Goal: Task Accomplishment & Management: Manage account settings

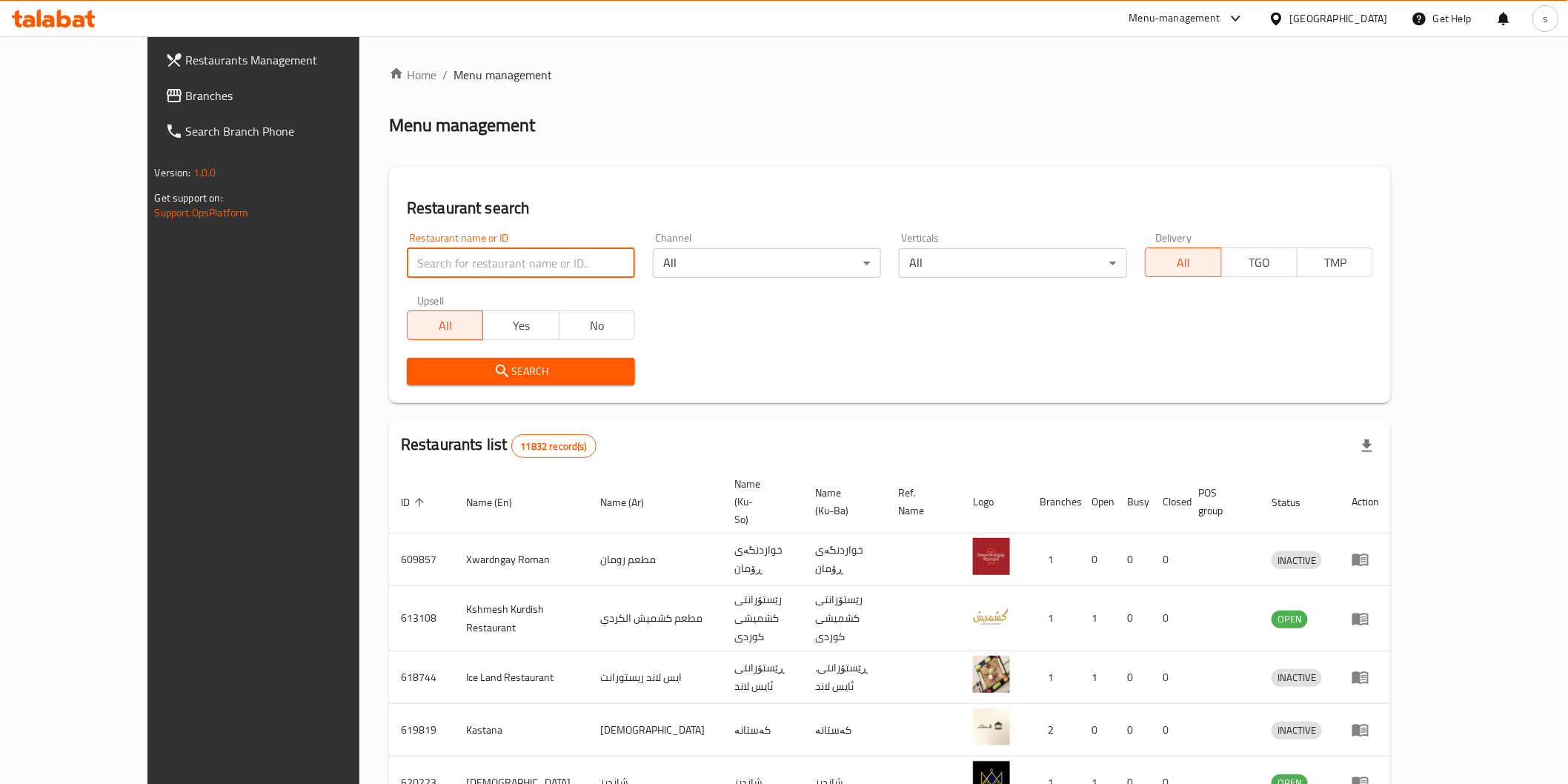
click at [487, 275] on input "search" at bounding box center [521, 263] width 228 height 30
click at [487, 270] on input "search" at bounding box center [521, 263] width 228 height 30
paste input "Masaya Restaurant"
type input "Masaya Restaurant"
click button "Search" at bounding box center [521, 371] width 228 height 27
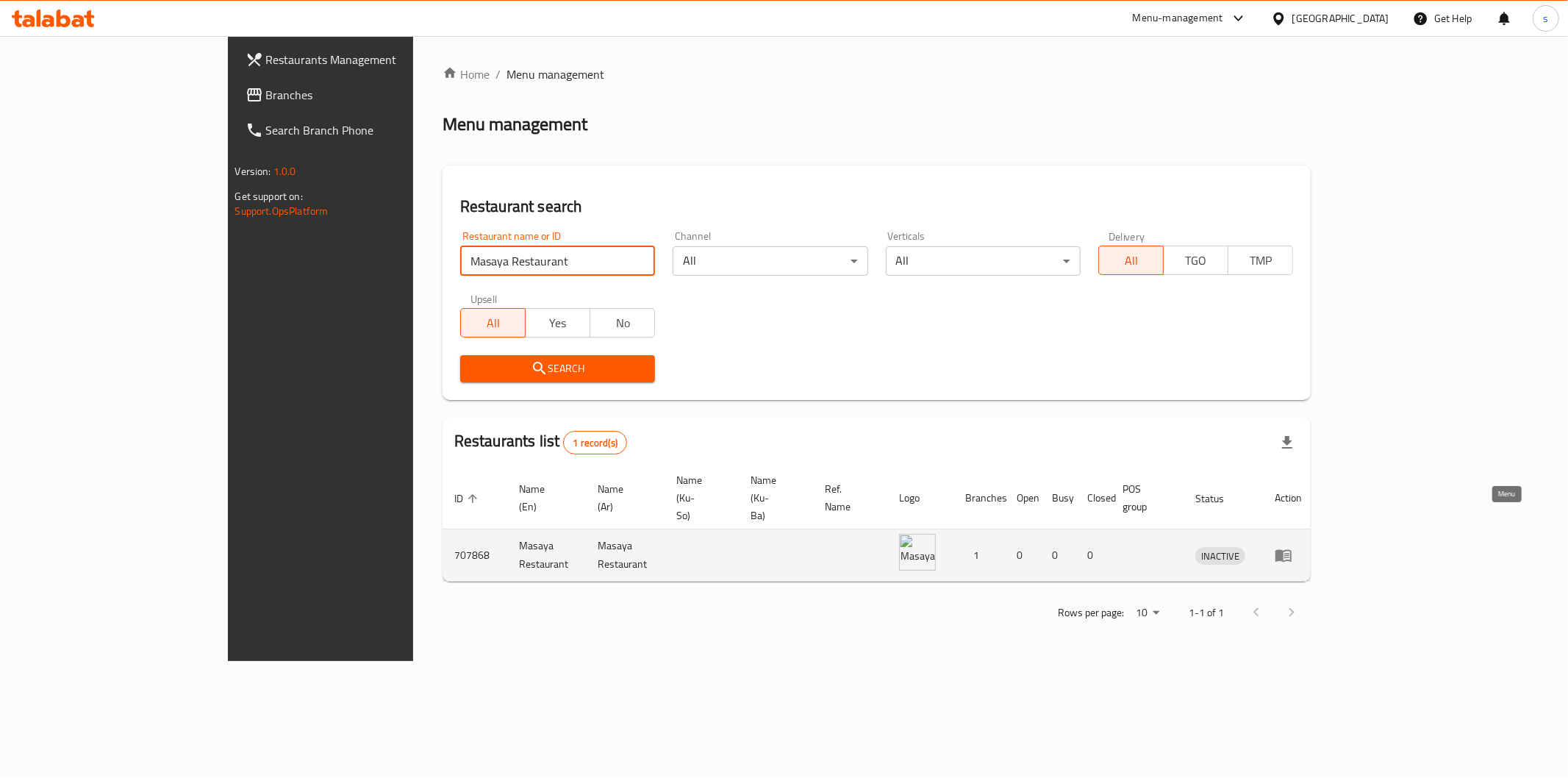
click at [1292, 550] on icon "enhanced table" at bounding box center [1283, 556] width 16 height 12
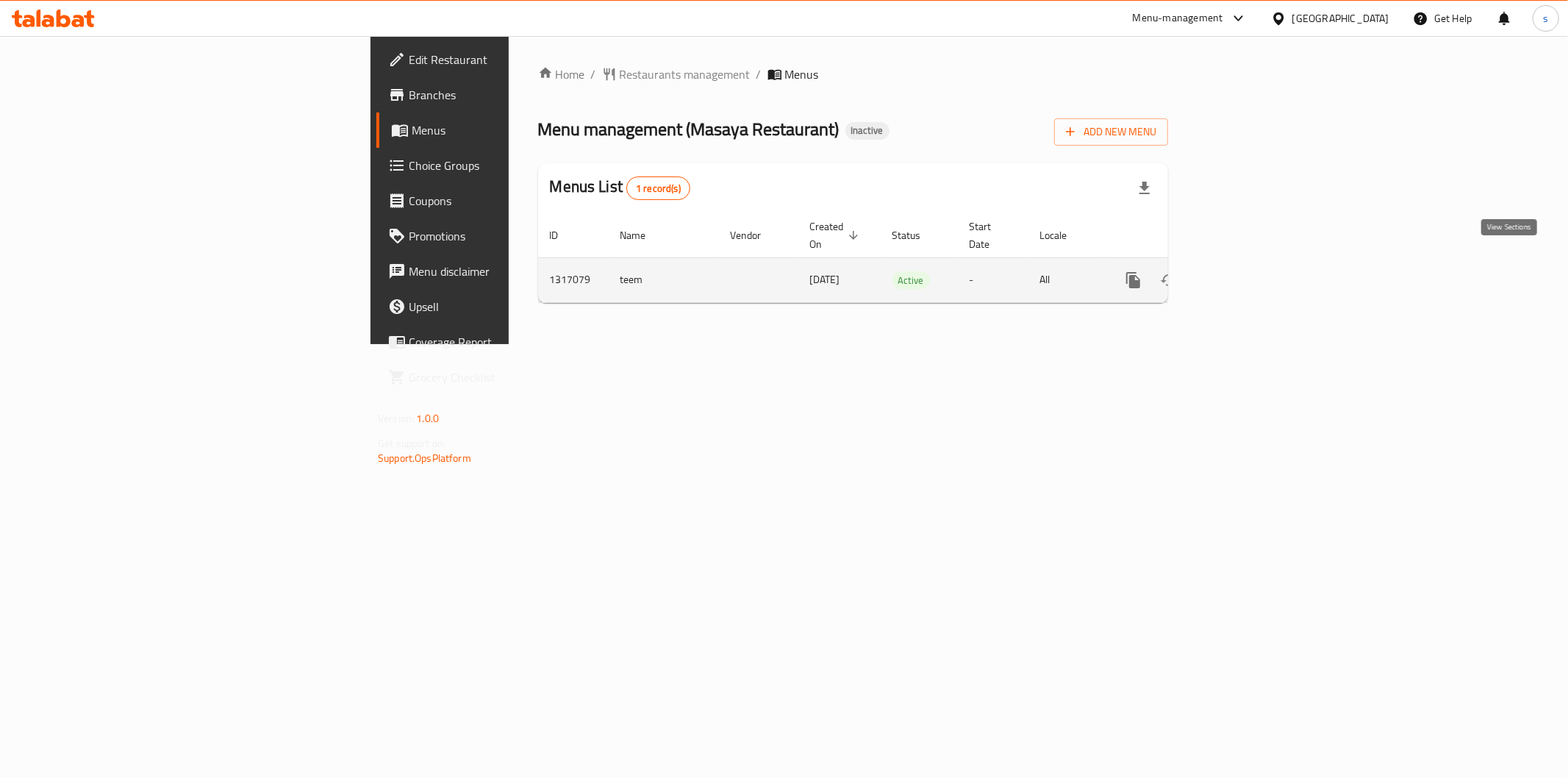
click at [1248, 272] on icon "enhanced table" at bounding box center [1240, 280] width 18 height 18
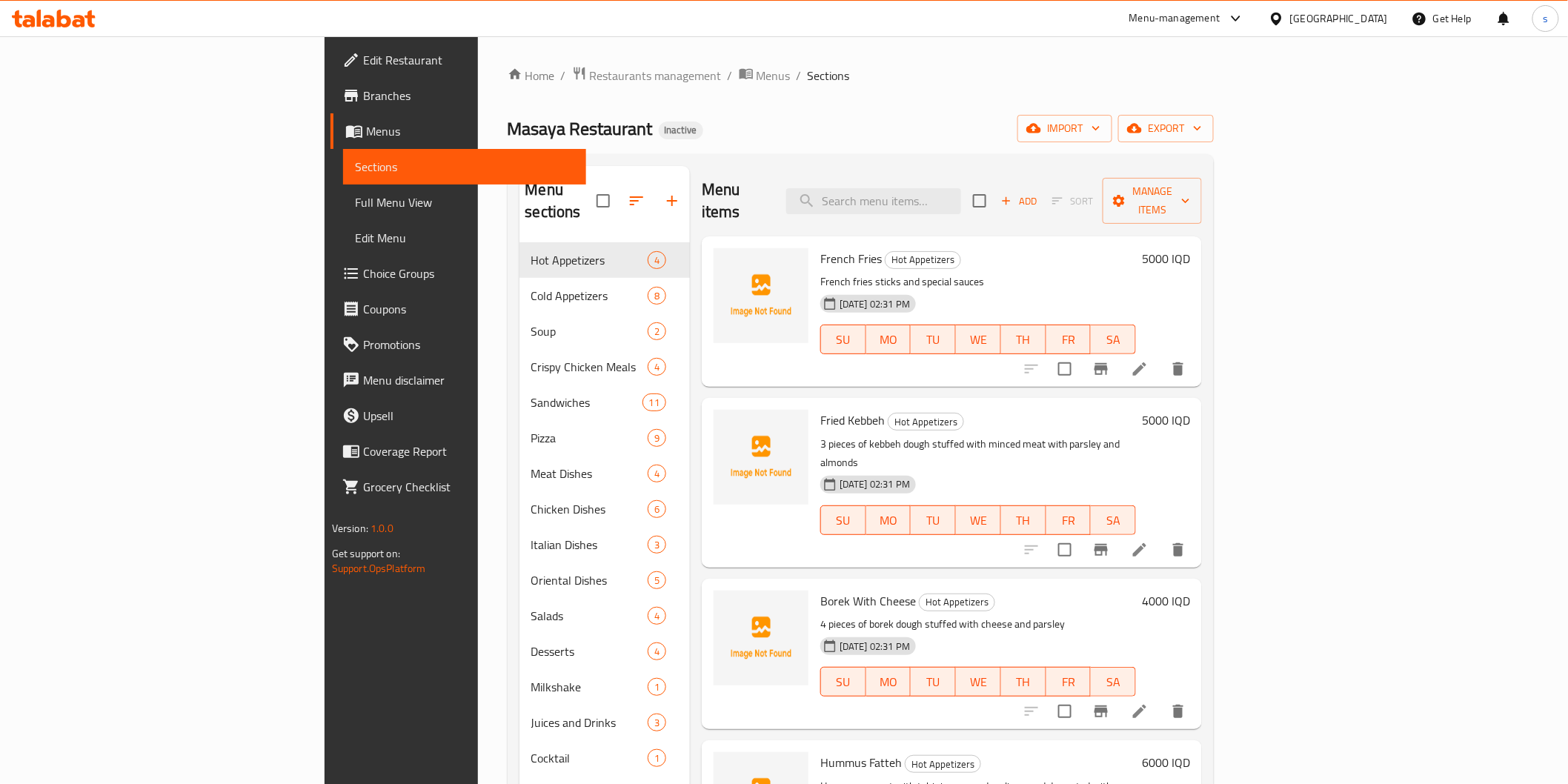
click at [355, 194] on span "Full Menu View" at bounding box center [465, 202] width 220 height 18
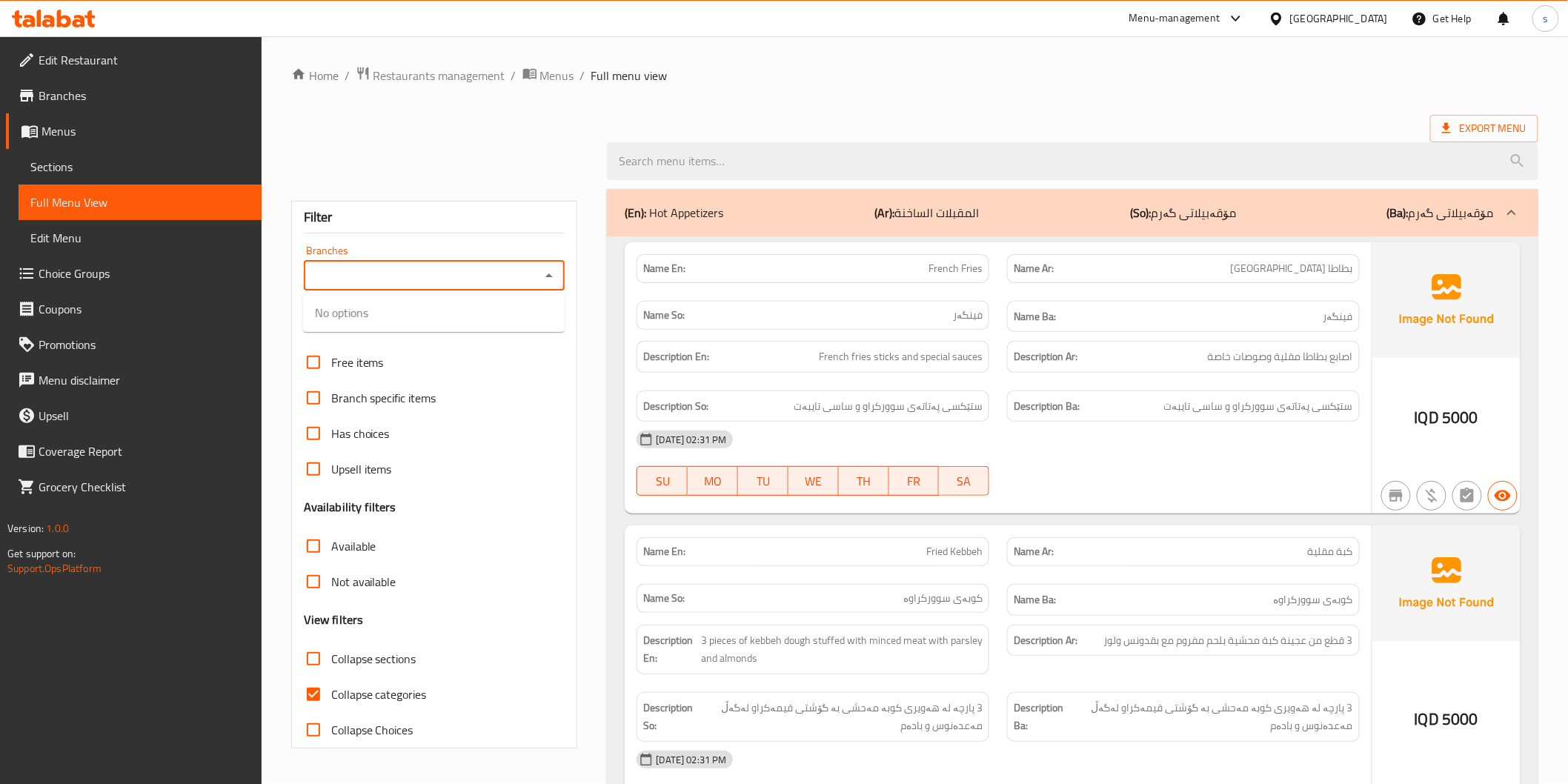
click at [482, 269] on input "Branches" at bounding box center [422, 275] width 228 height 20
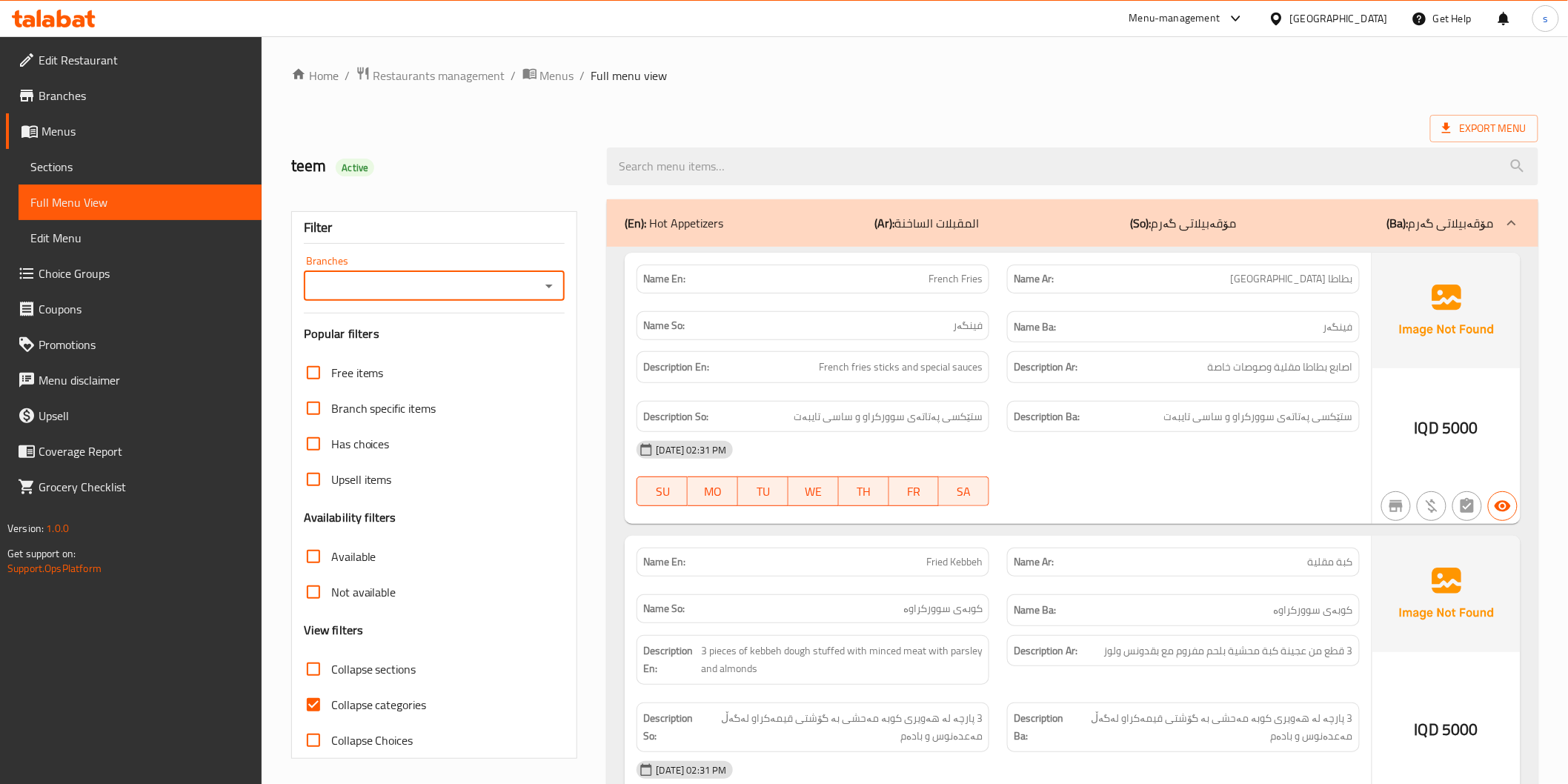
click at [406, 289] on input "Branches" at bounding box center [422, 285] width 228 height 20
click at [400, 341] on span "Masaya Restaurant," at bounding box center [366, 350] width 101 height 18
type input "Masaya Restaurant,"
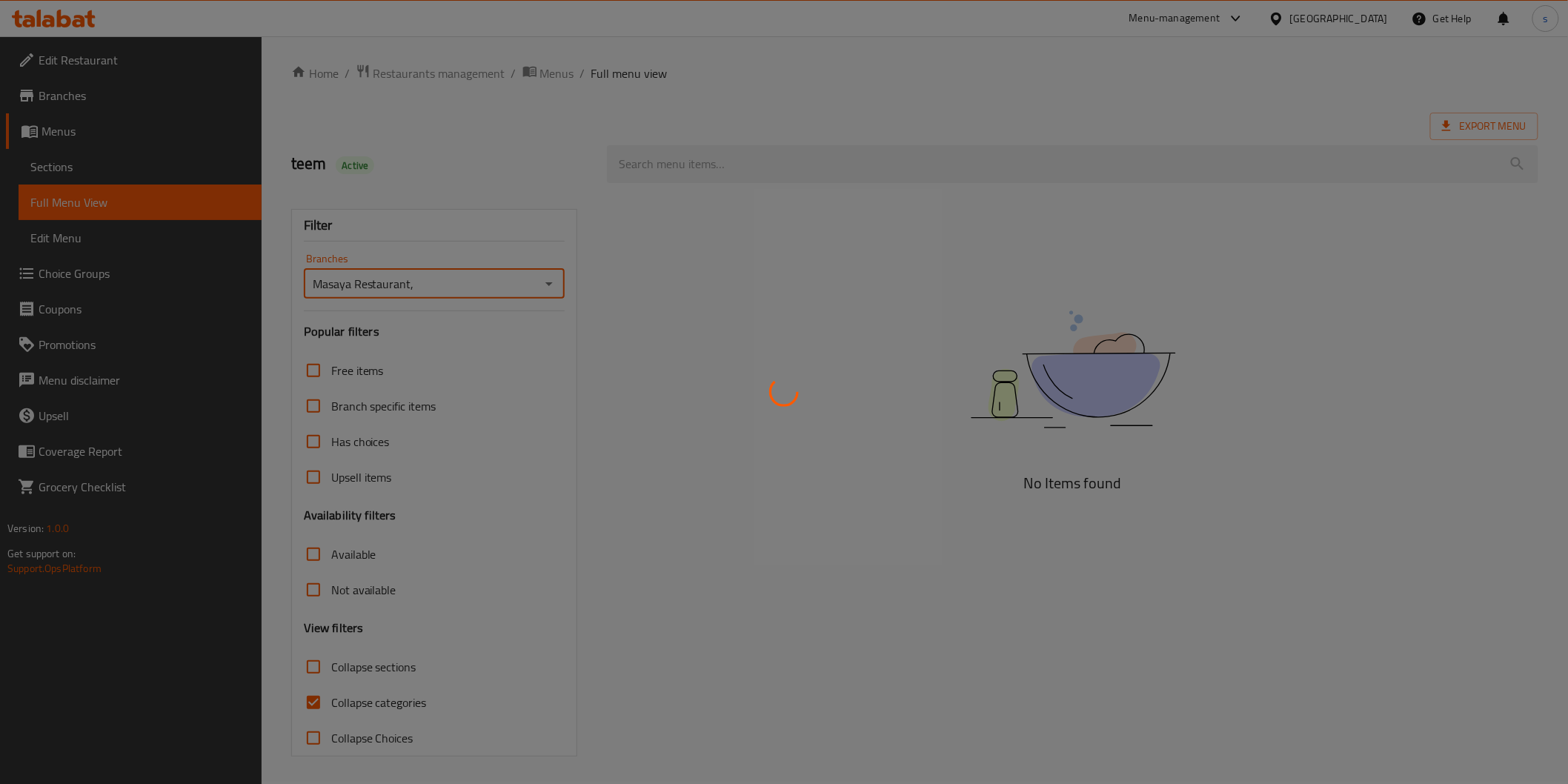
scroll to position [4, 0]
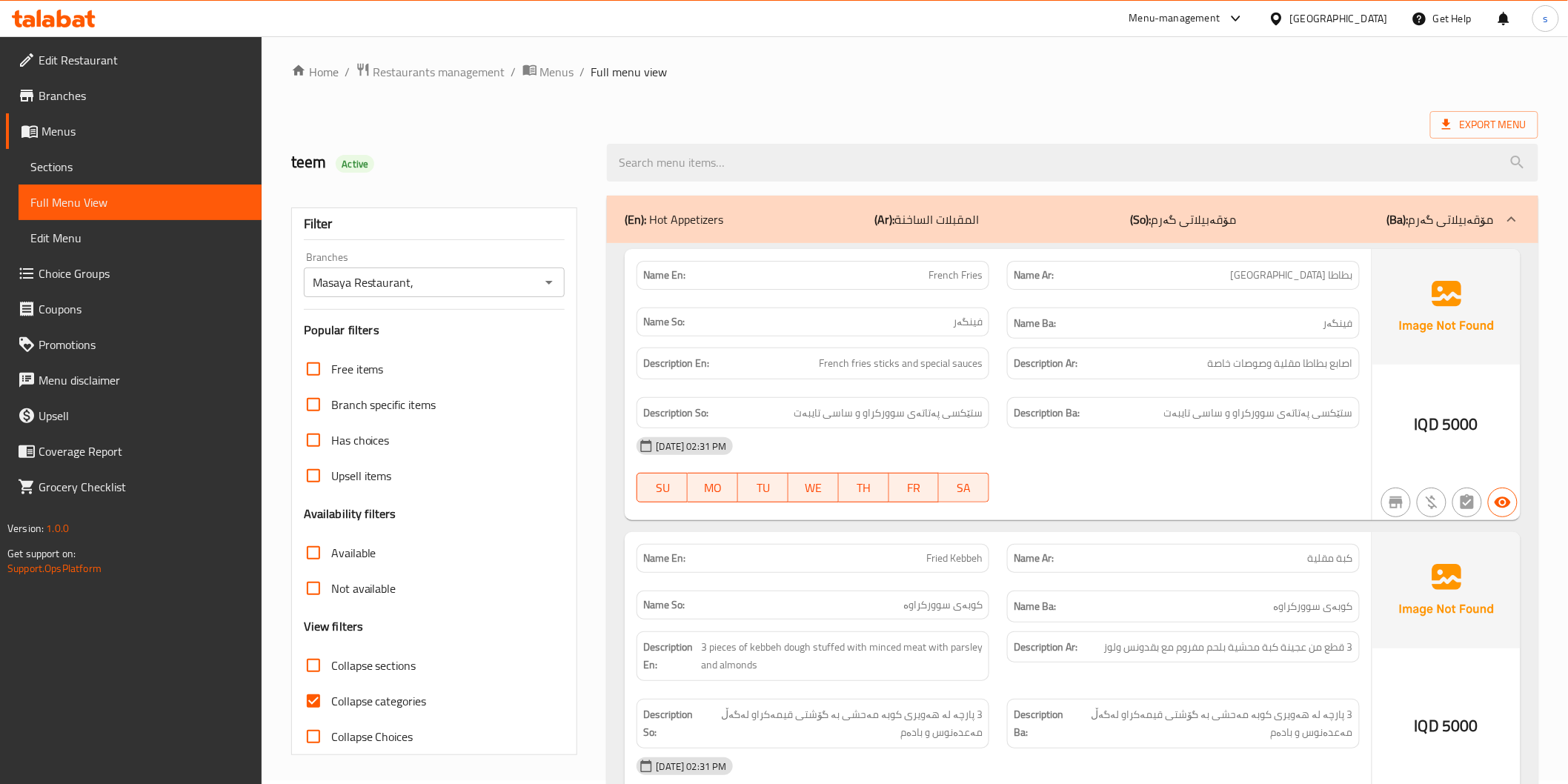
click at [396, 698] on span "Collapse categories" at bounding box center [379, 700] width 96 height 18
click at [331, 698] on input "Collapse categories" at bounding box center [313, 700] width 35 height 35
checkbox input "false"
click at [773, 307] on div "Name So: فینگەر" at bounding box center [813, 321] width 353 height 29
click at [1063, 333] on div "Name Ba: فینگەر" at bounding box center [1184, 323] width 353 height 32
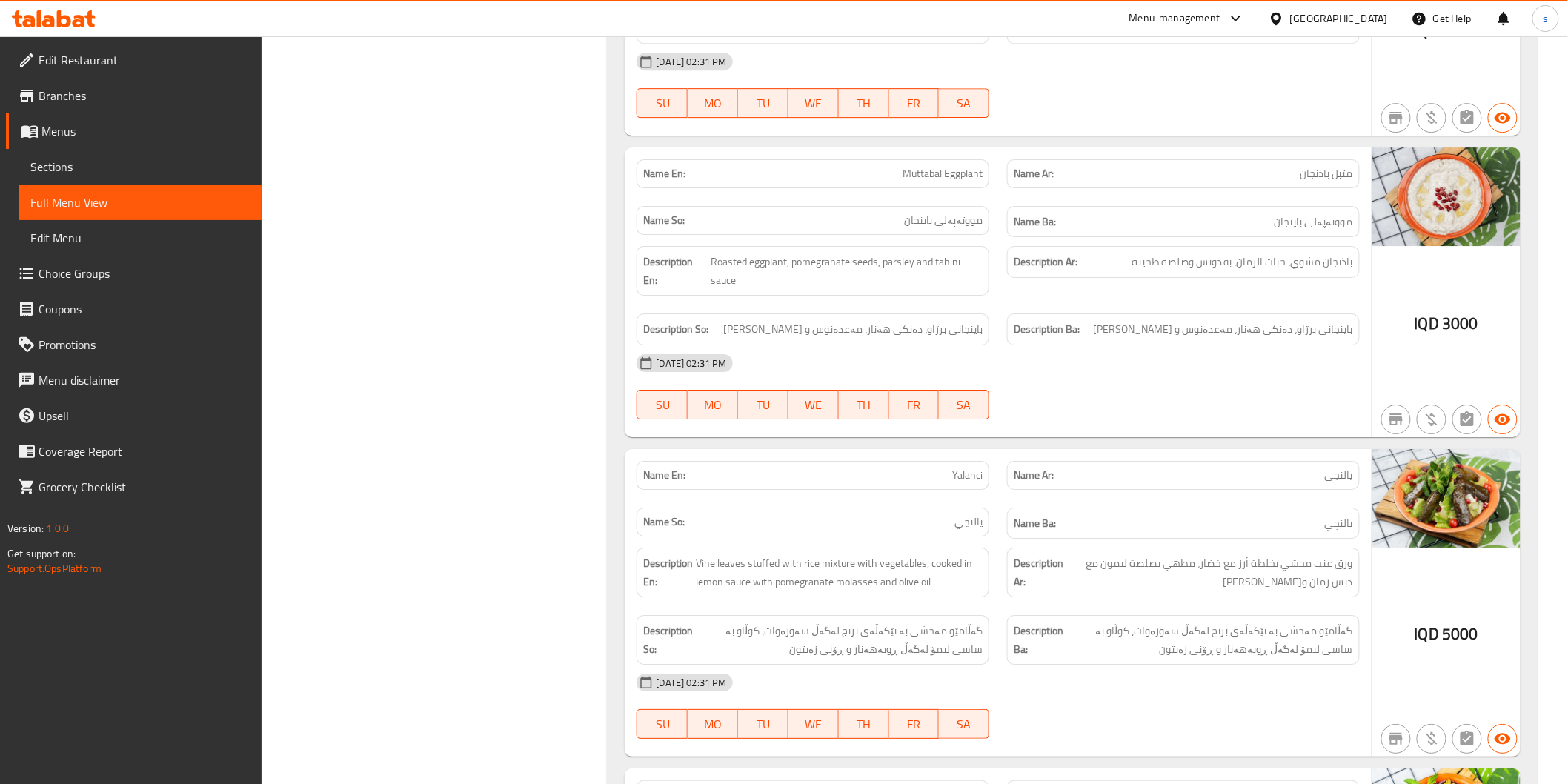
scroll to position [2061, 0]
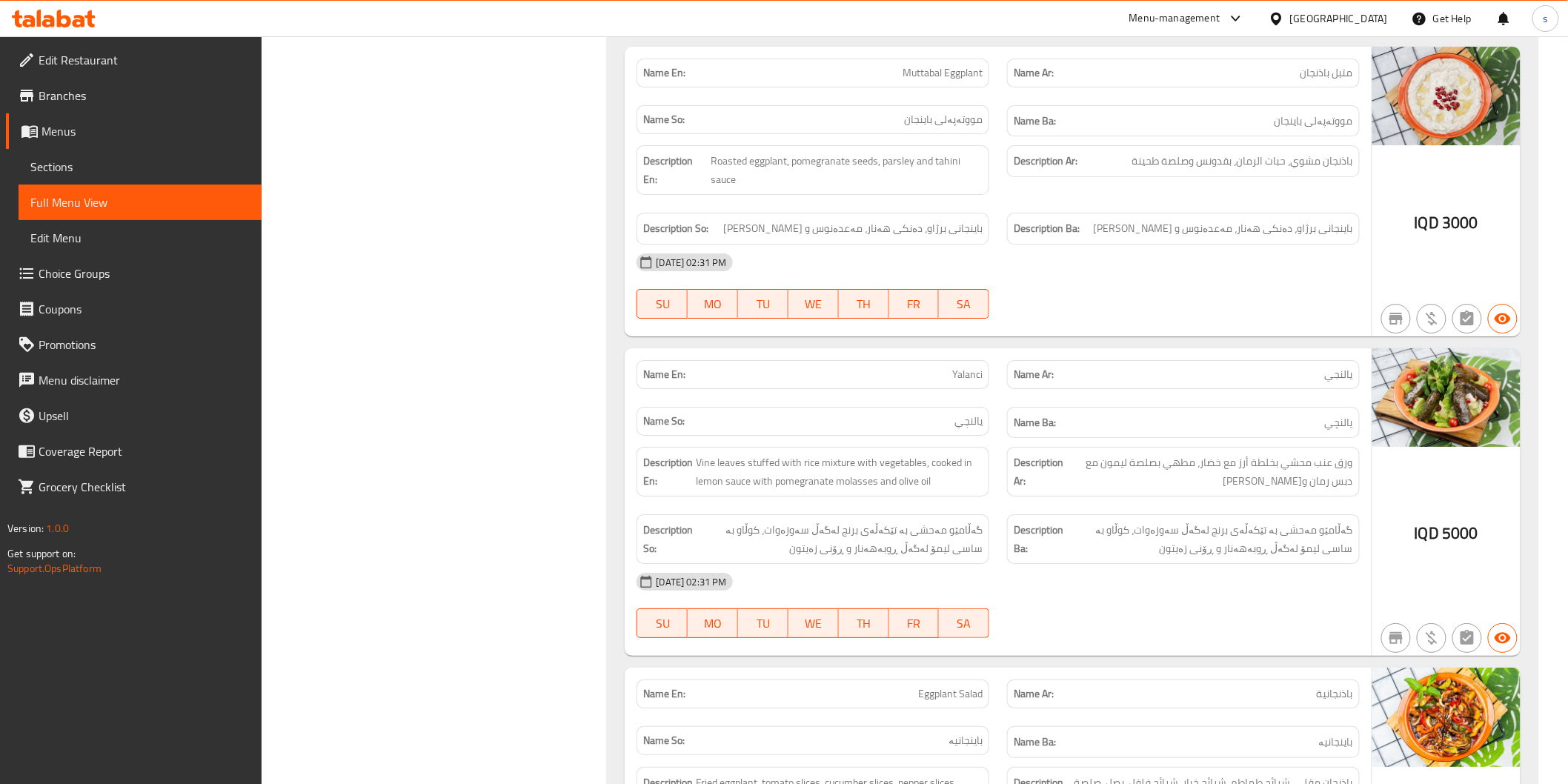
click at [963, 373] on span "Yalanci" at bounding box center [967, 375] width 31 height 16
copy span "Yalanci"
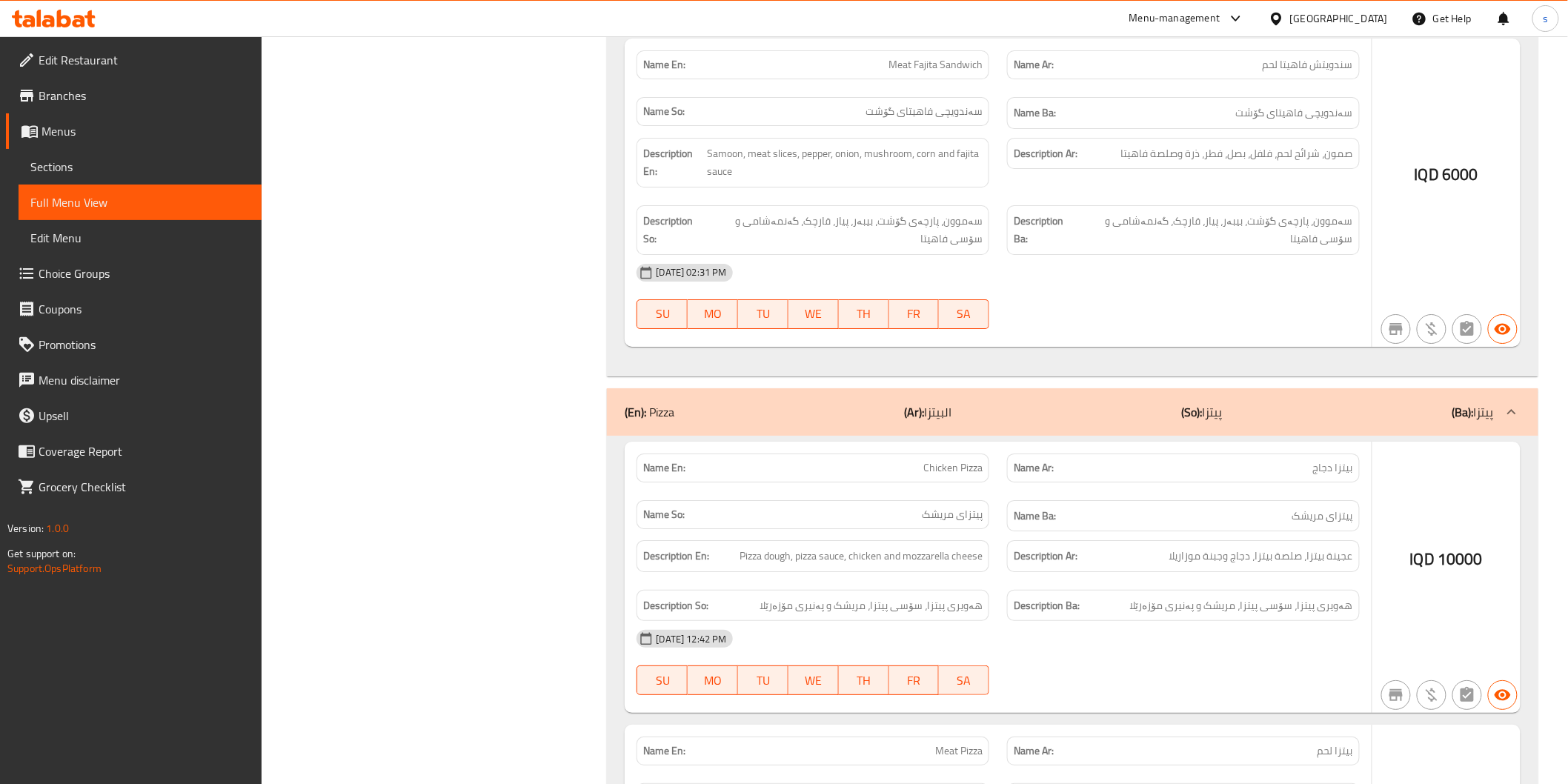
scroll to position [9305, 0]
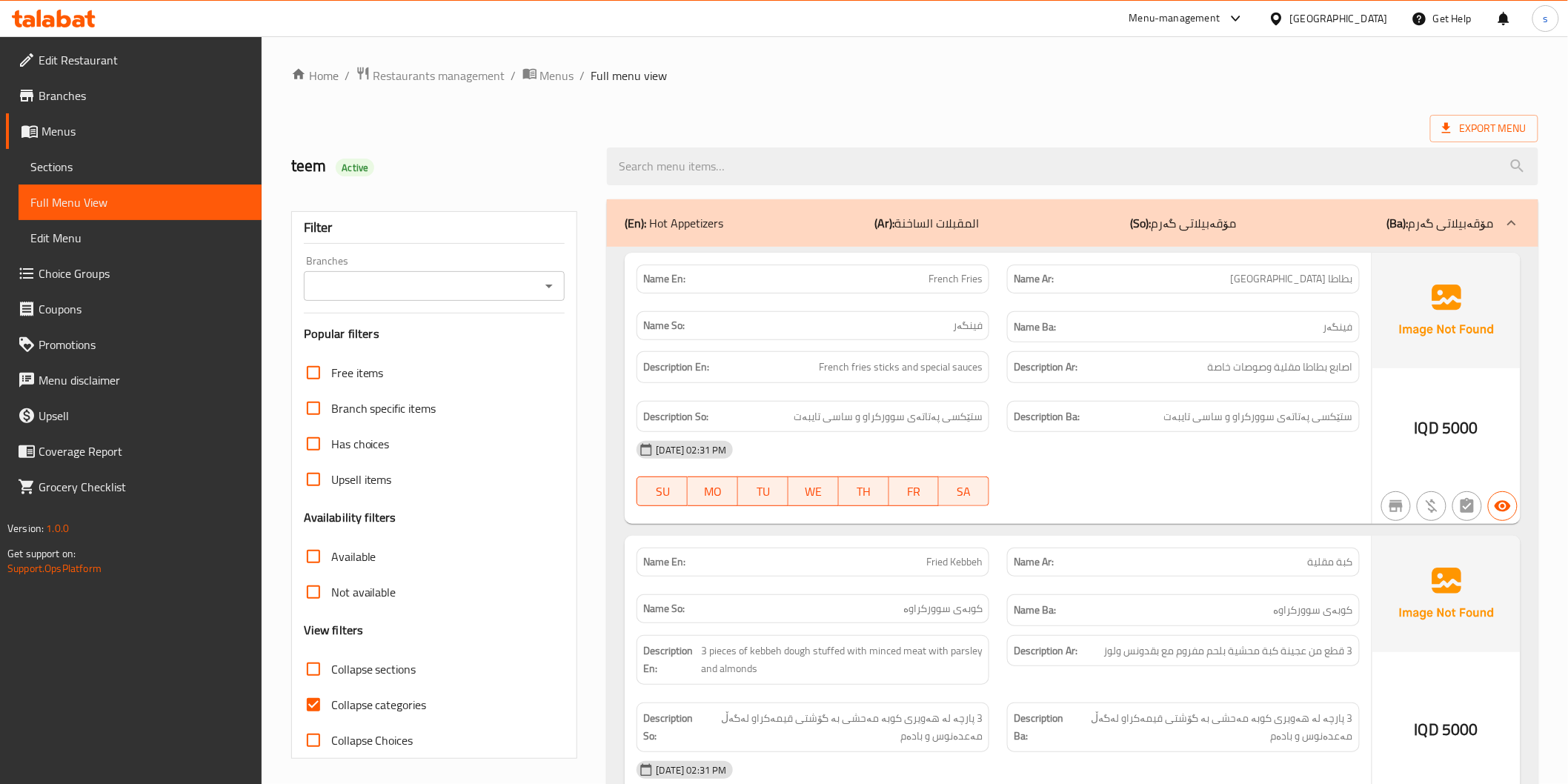
click at [132, 168] on span "Sections" at bounding box center [140, 166] width 220 height 18
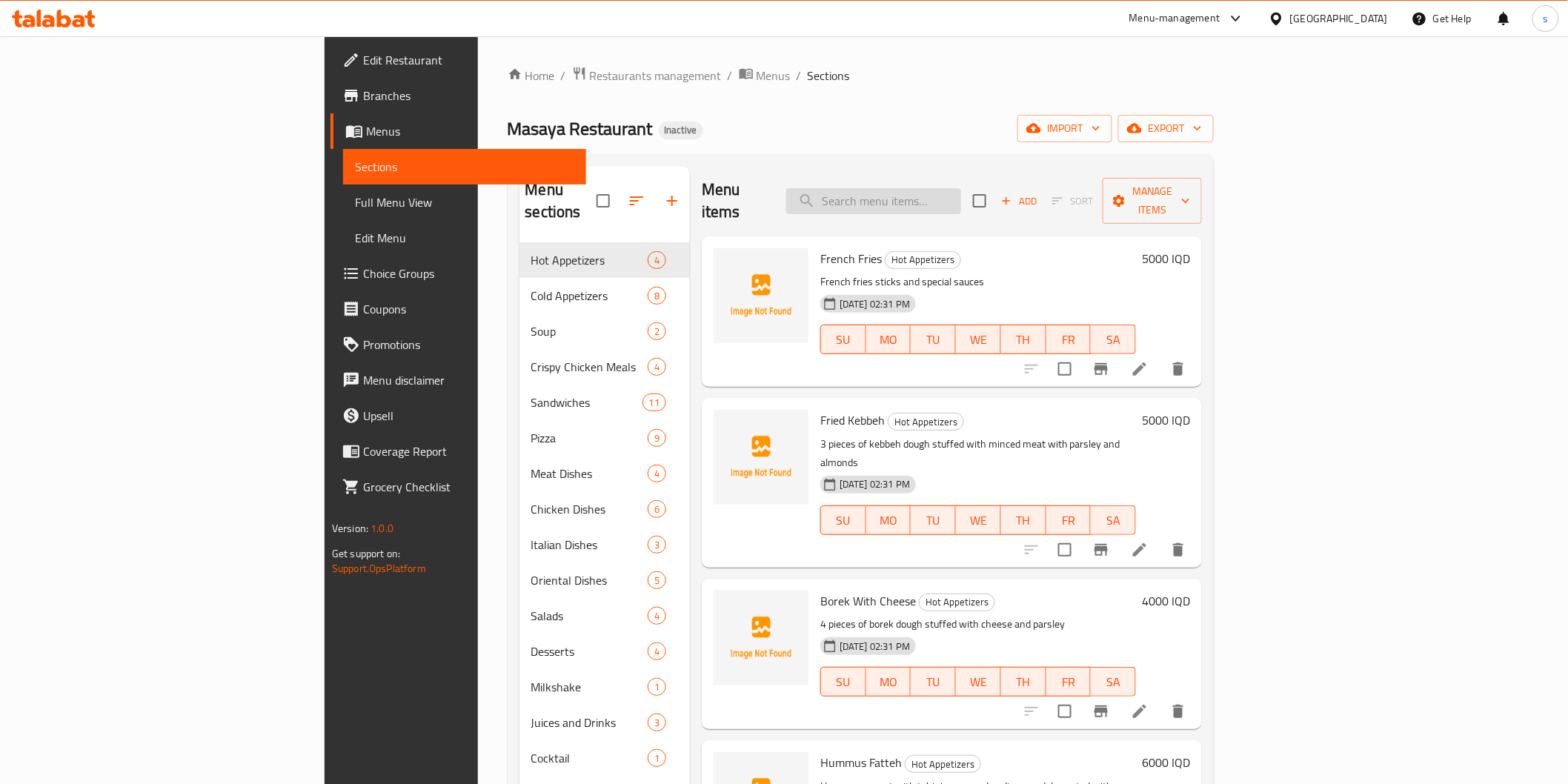
click at [930, 188] on input "search" at bounding box center [873, 201] width 175 height 26
paste input "Yalanci"
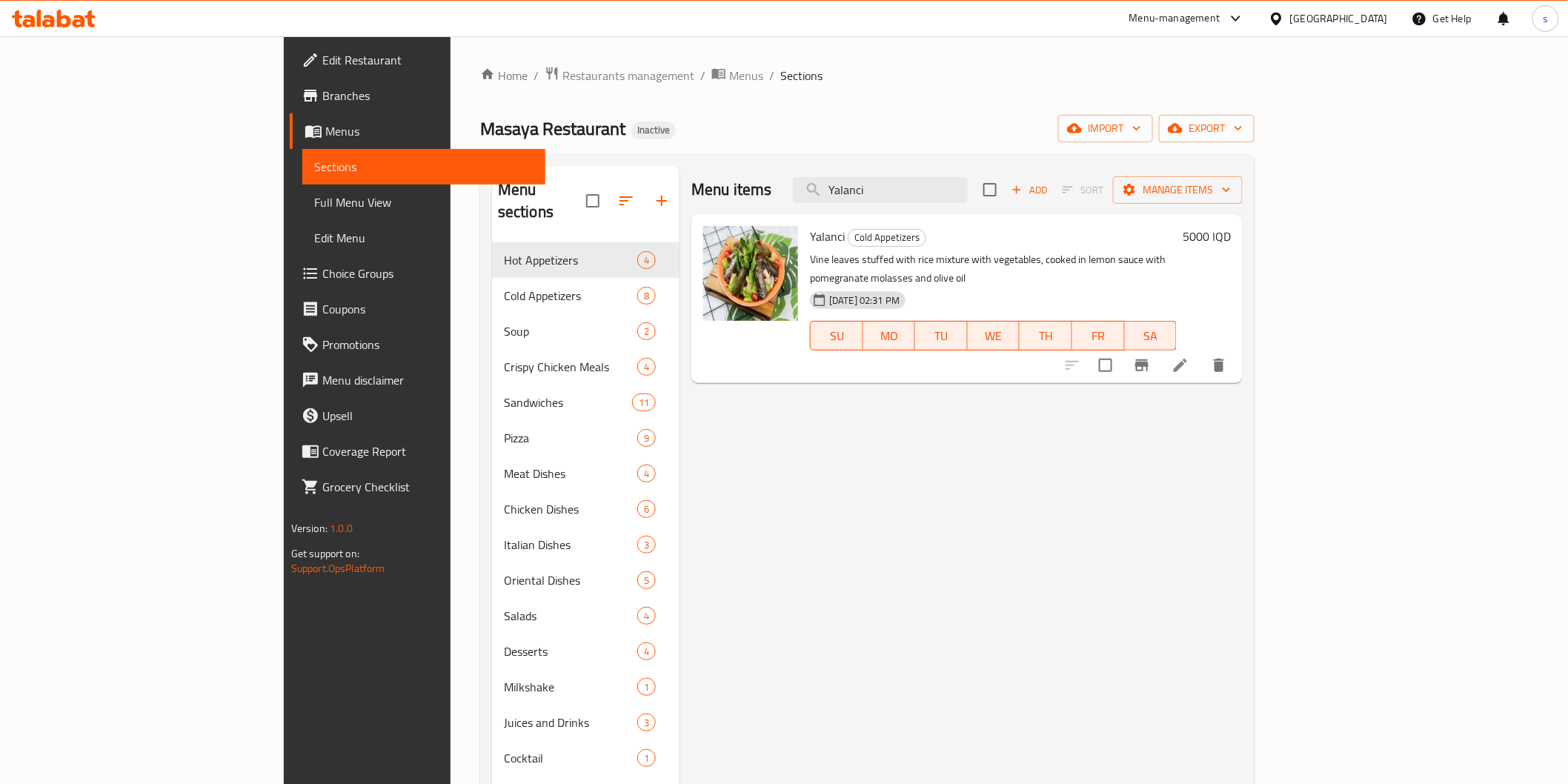
type input "Yalanci"
click at [1189, 356] on icon at bounding box center [1181, 365] width 18 height 18
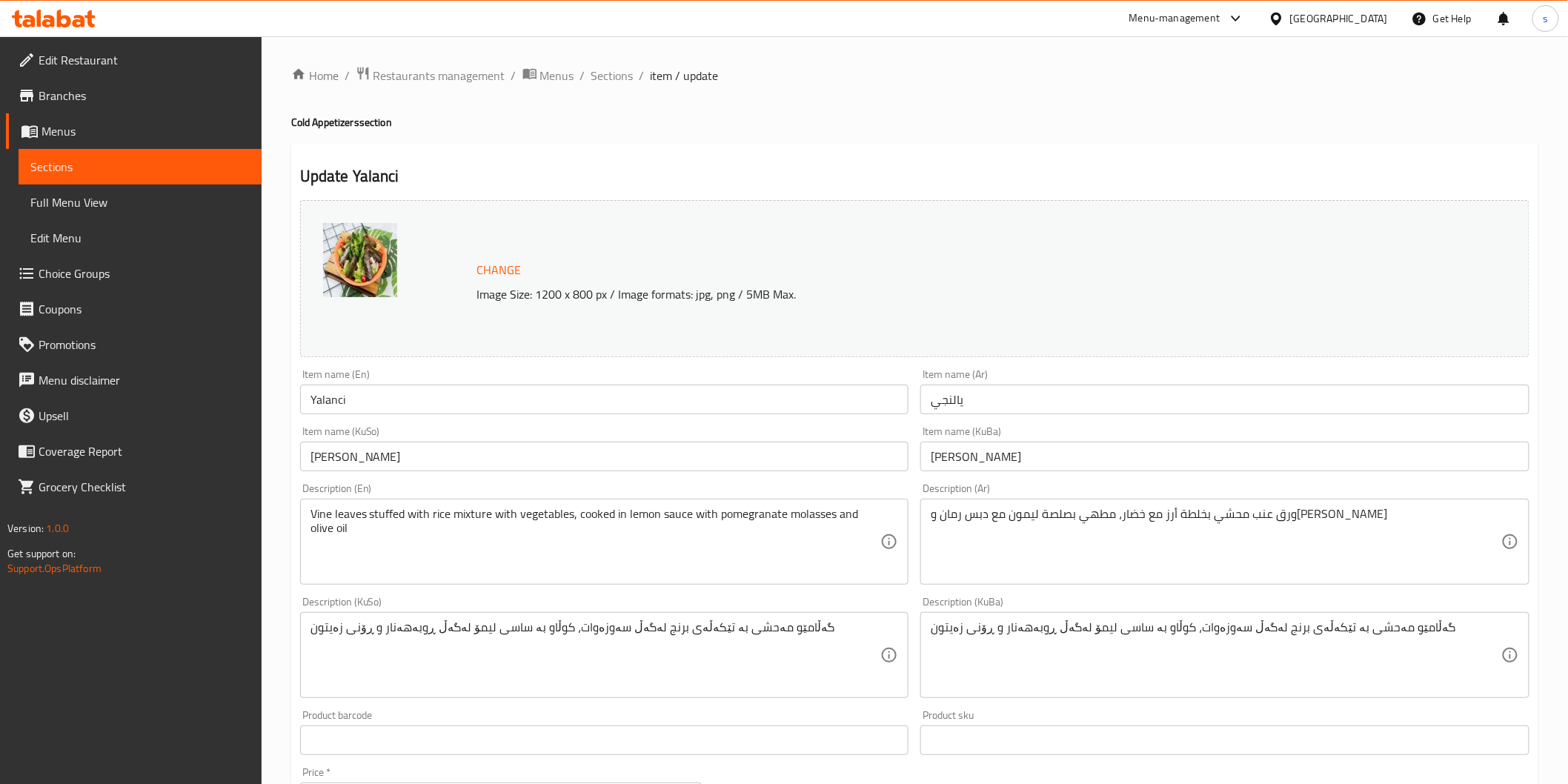
click at [539, 396] on input "Yalanci" at bounding box center [605, 399] width 609 height 30
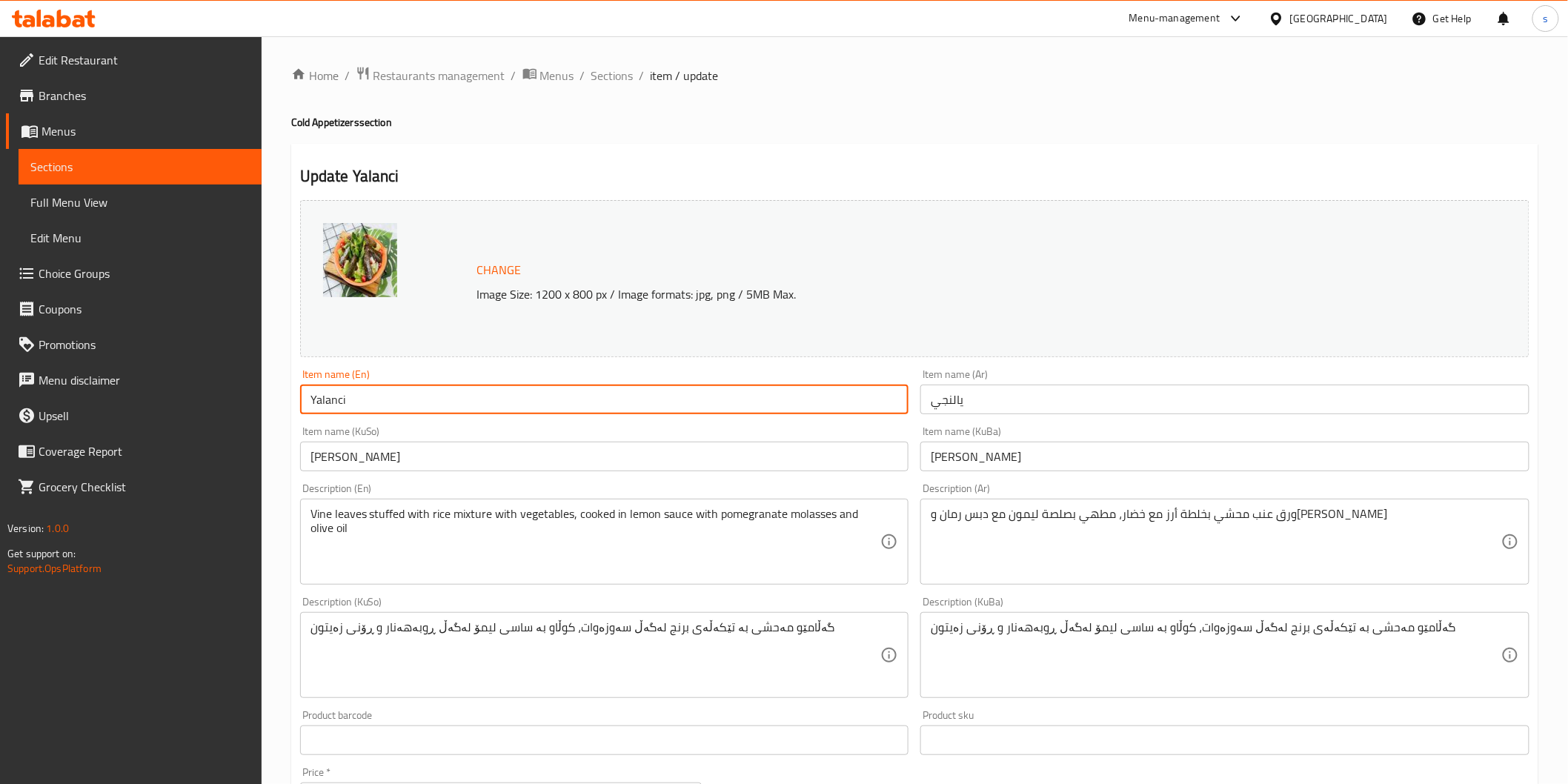
click at [539, 396] on input "Yalanci" at bounding box center [605, 399] width 609 height 30
paste input "j"
type input "Yalanji"
click at [397, 472] on div "Item name (KuSo) يالنچي Item name (KuSo)" at bounding box center [605, 448] width 621 height 57
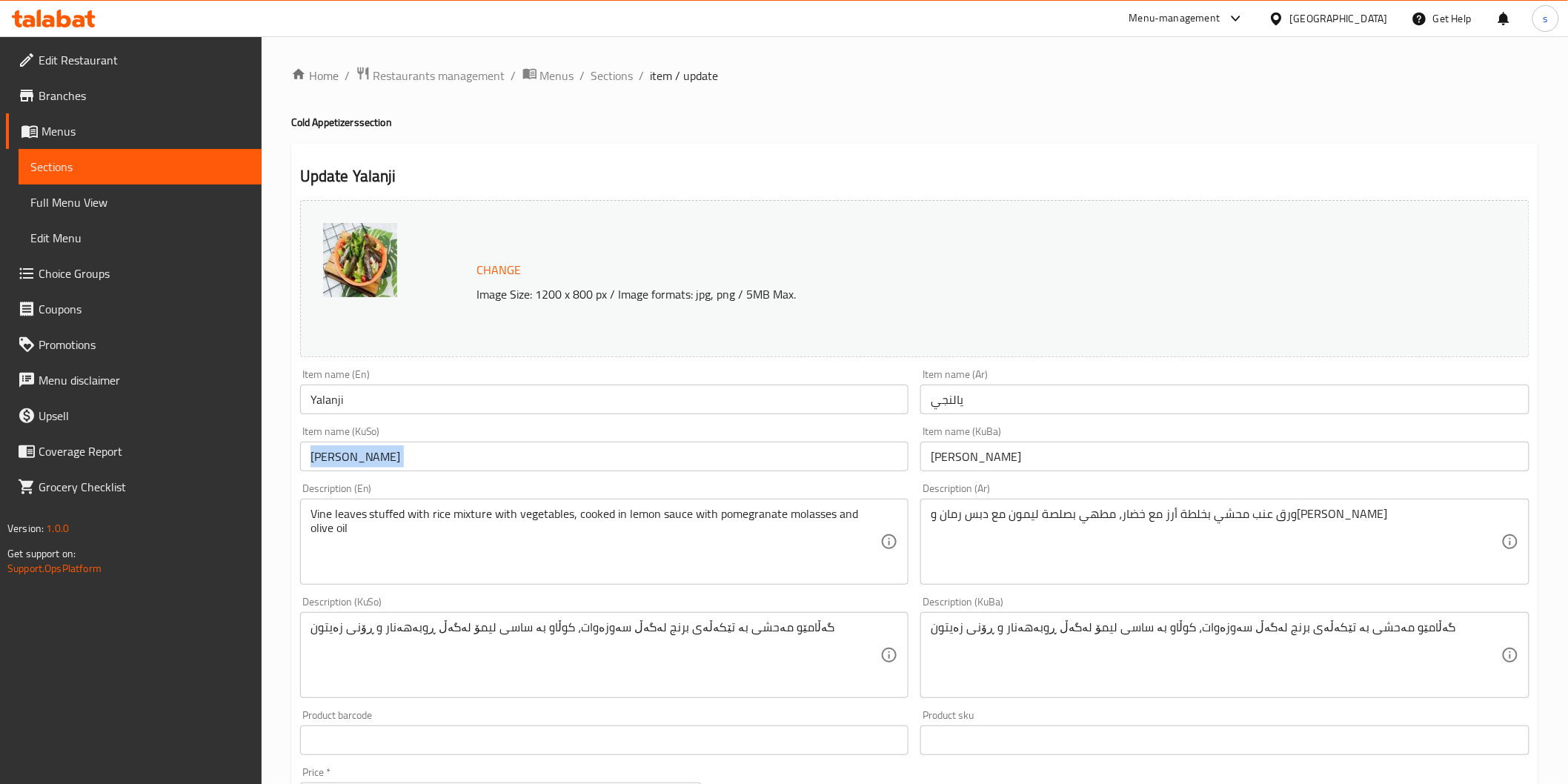
click at [397, 472] on div "Item name (KuSo) يالنچي Item name (KuSo)" at bounding box center [605, 448] width 621 height 57
click at [398, 459] on input "يالنچي" at bounding box center [605, 456] width 609 height 30
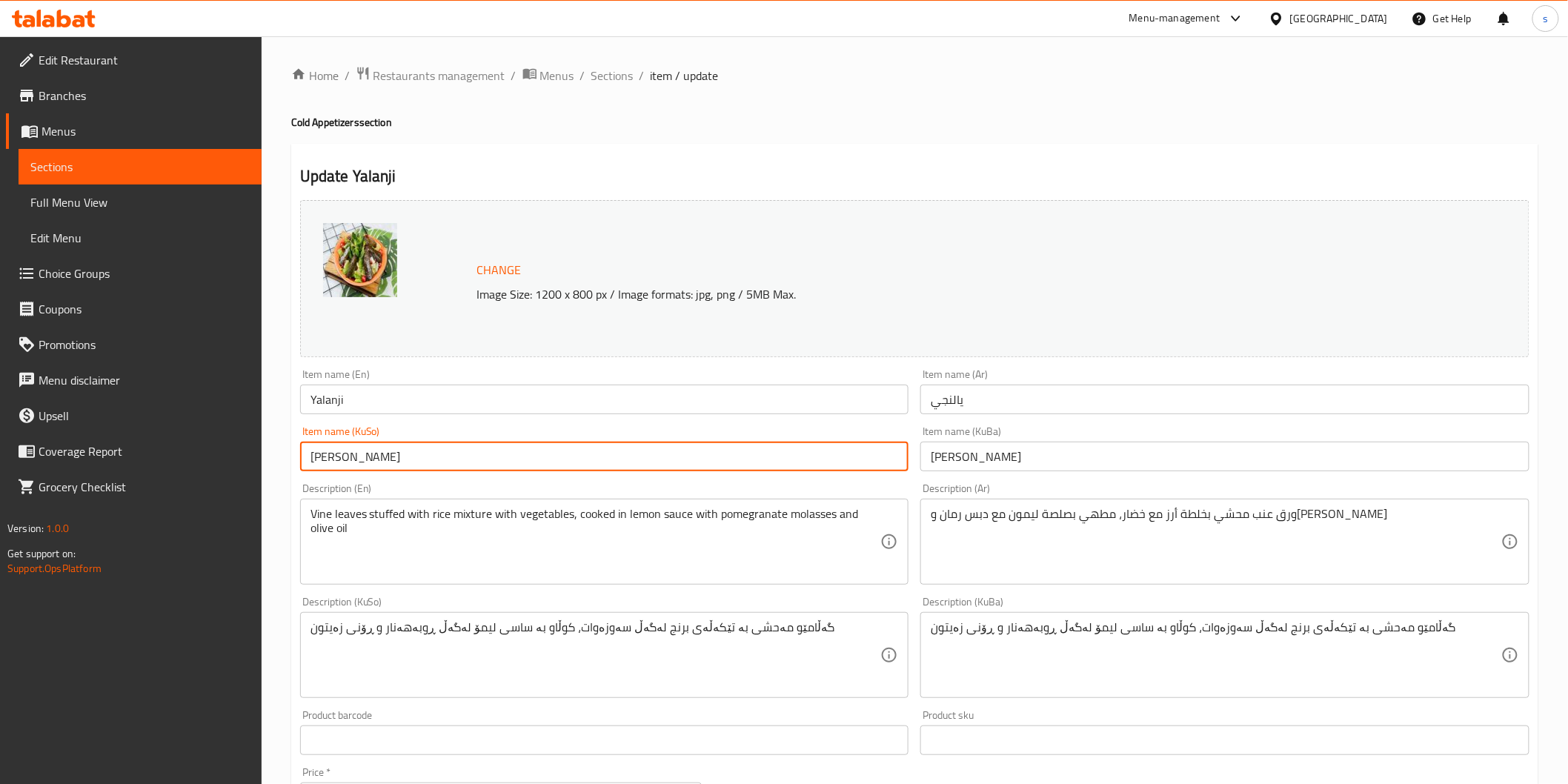
click at [398, 459] on input "يالنچي" at bounding box center [605, 456] width 609 height 30
paste input "گەڵامێو"
type input "گەڵامێو"
click at [1010, 396] on input "يالنجي" at bounding box center [1224, 399] width 609 height 30
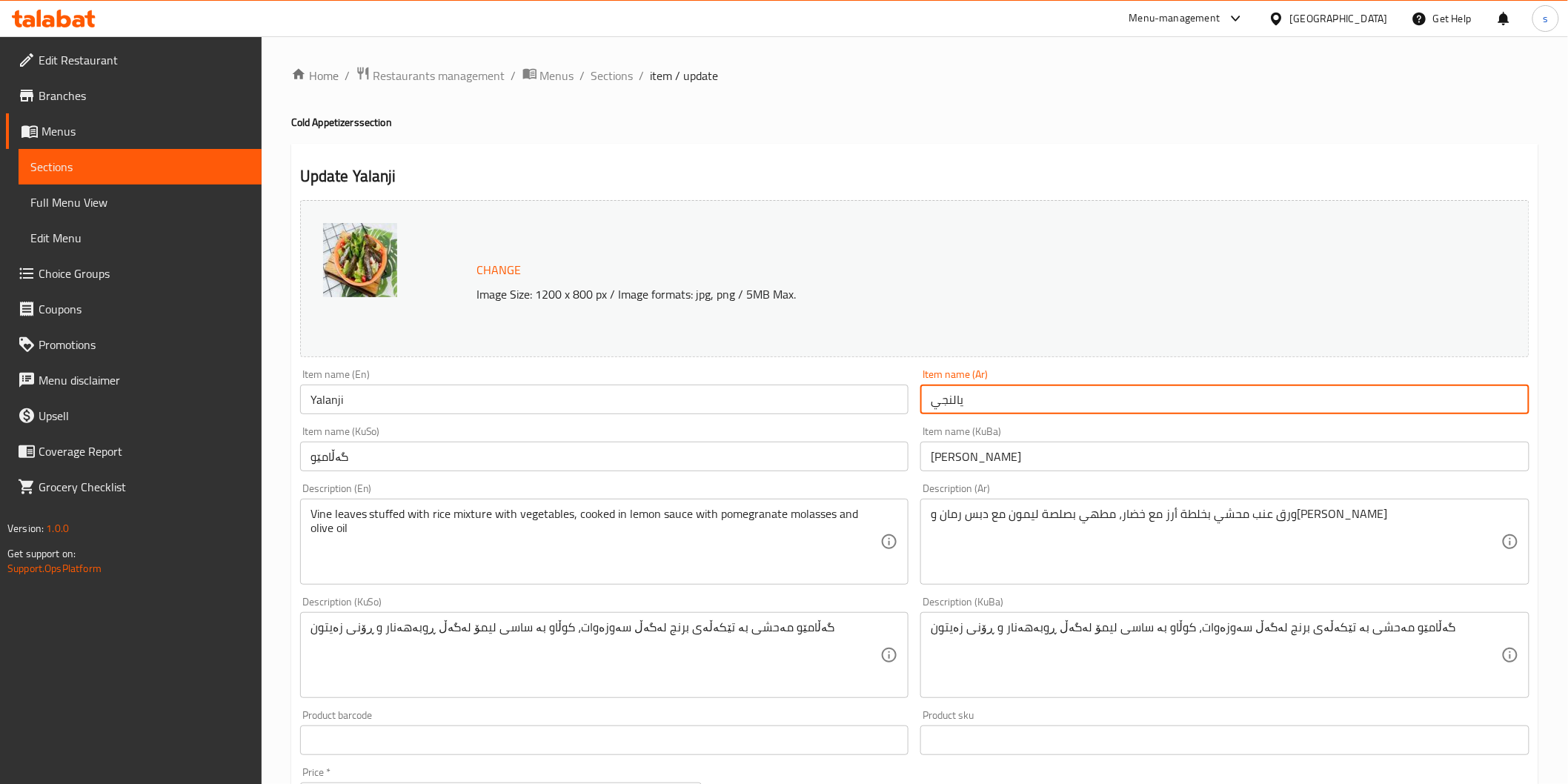
click at [1010, 396] on input "يالنجي" at bounding box center [1224, 399] width 609 height 30
paste input "رق عنب"
type input "ورق عنب"
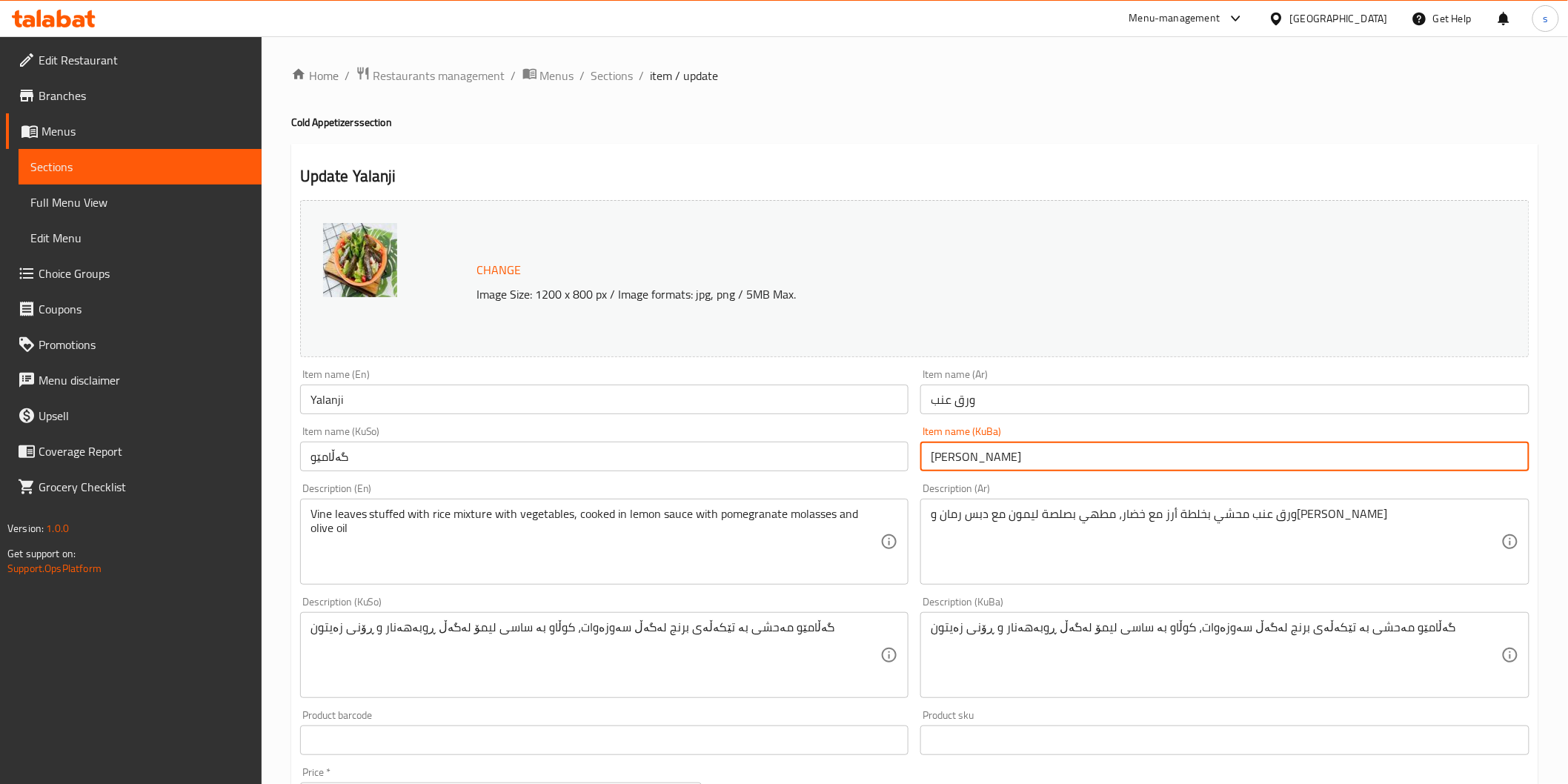
click at [988, 452] on input "يالنچي" at bounding box center [1224, 456] width 609 height 30
paste input "گەڵامێو"
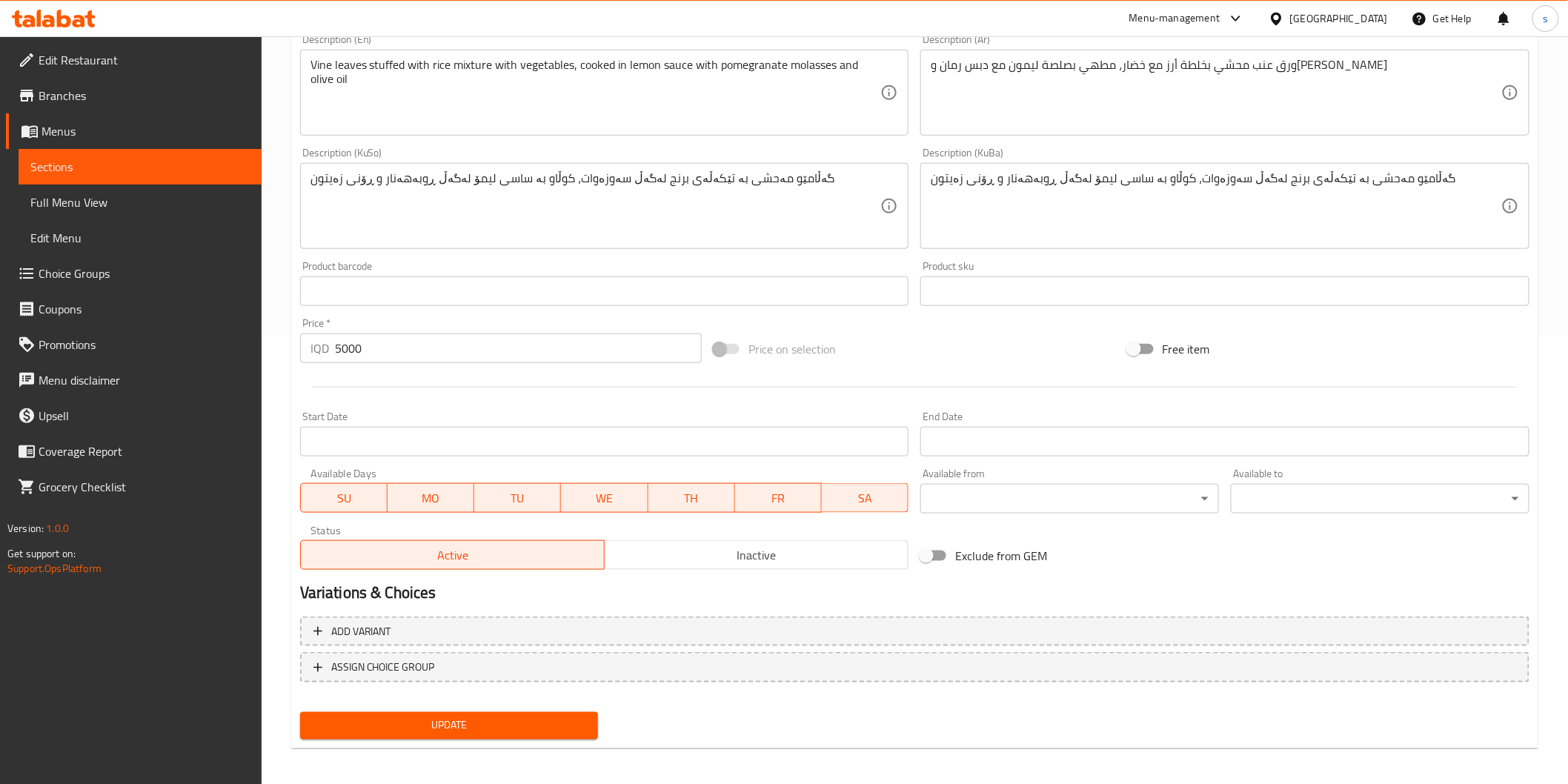
scroll to position [452, 0]
type input "گەڵامێو"
click at [528, 724] on span "Update" at bounding box center [449, 723] width 275 height 19
